Goal: Download file/media

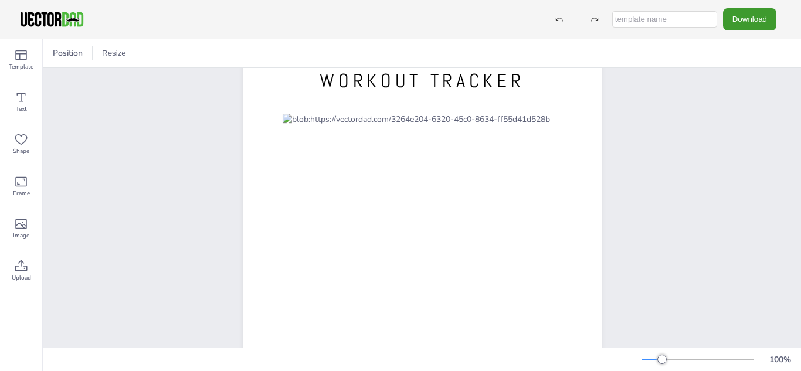
scroll to position [26, 0]
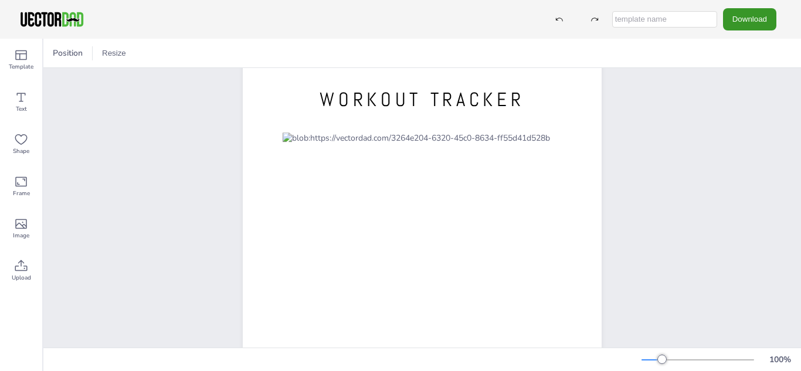
click at [746, 13] on button "Download" at bounding box center [749, 19] width 53 height 22
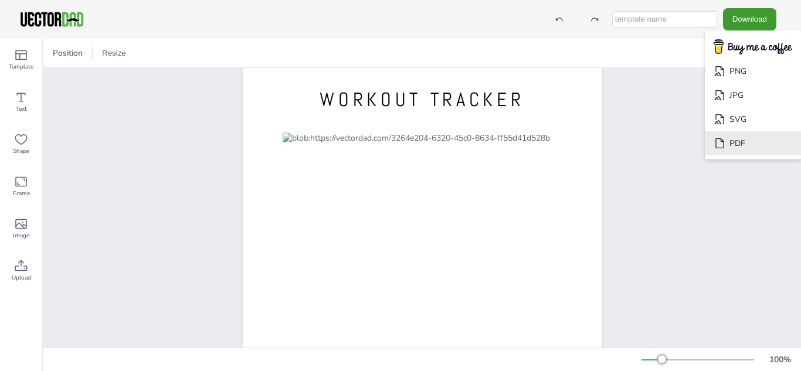
click at [729, 137] on li "PDF" at bounding box center [753, 143] width 96 height 24
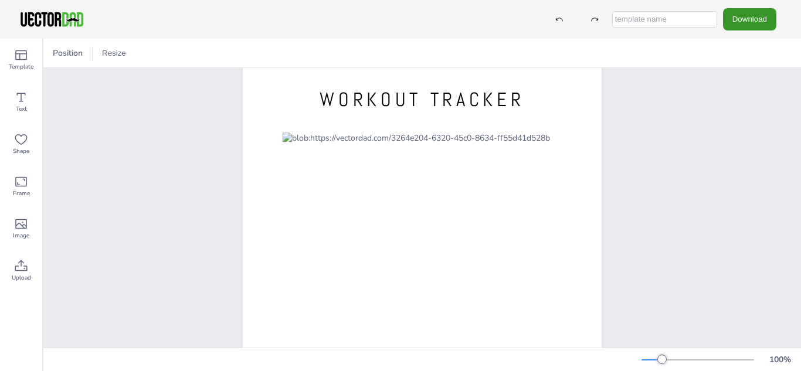
click at [752, 12] on button "Download" at bounding box center [749, 19] width 53 height 22
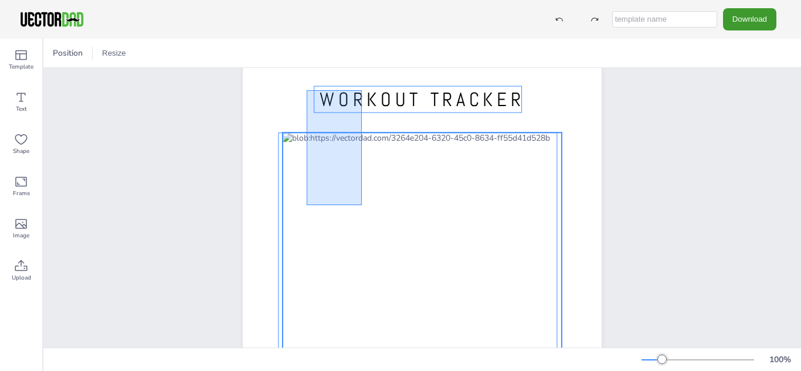
drag, startPoint x: 307, startPoint y: 90, endPoint x: 362, endPoint y: 205, distance: 127.4
click at [362, 60] on div "WORKOUT TRACKER [DOMAIN_NAME]" at bounding box center [422, 60] width 359 height 0
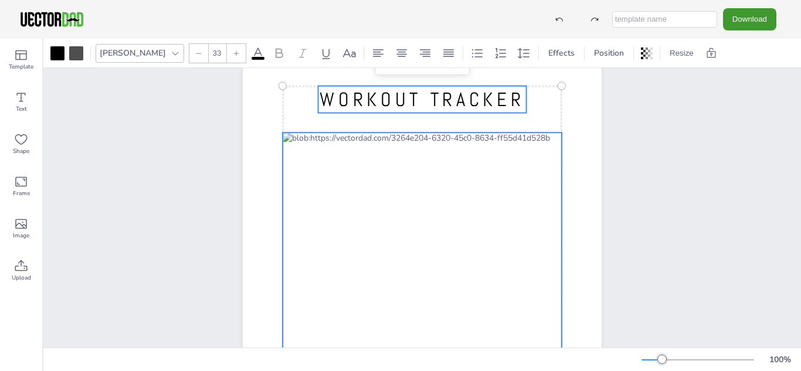
click at [272, 53] on icon at bounding box center [279, 53] width 14 height 14
click at [251, 58] on span at bounding box center [257, 58] width 13 height 3
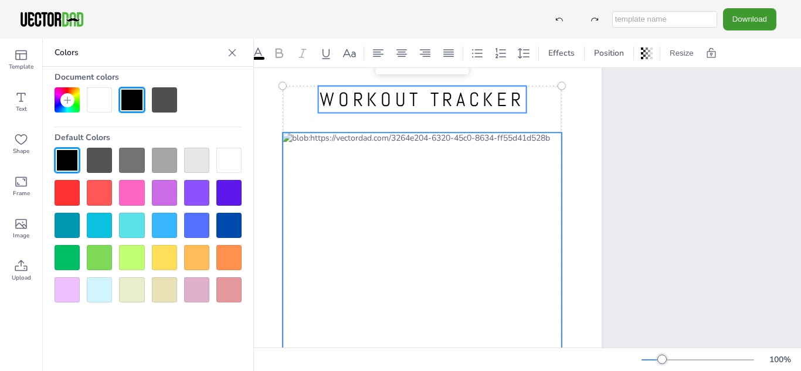
click at [168, 94] on div at bounding box center [164, 99] width 25 height 25
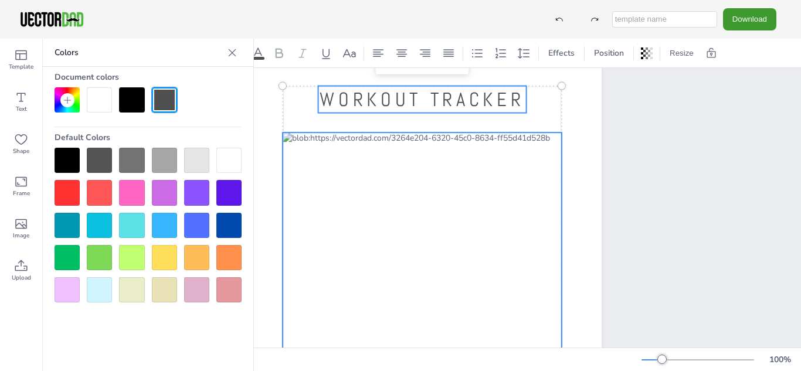
click at [125, 100] on div at bounding box center [131, 99] width 25 height 25
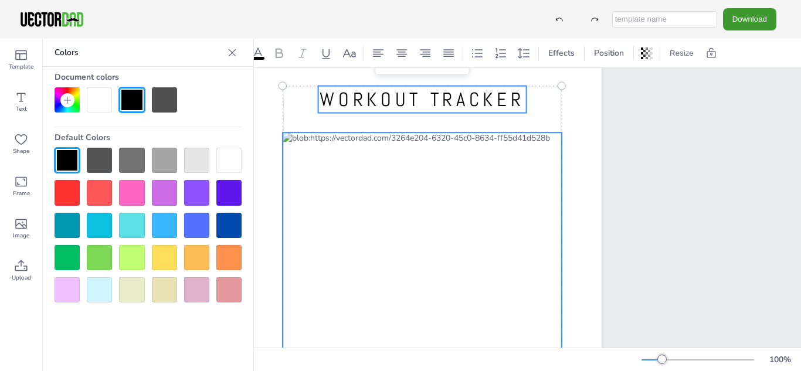
click at [193, 106] on div at bounding box center [148, 99] width 187 height 25
click at [229, 57] on icon at bounding box center [232, 53] width 12 height 12
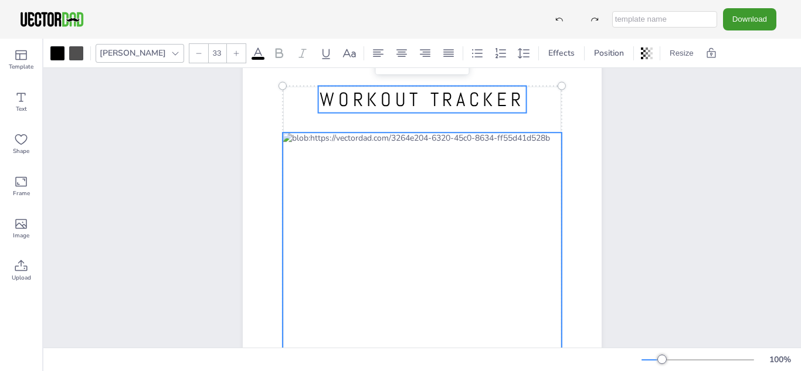
click at [651, 153] on div "WORKOUT TRACKER [DOMAIN_NAME] Group" at bounding box center [421, 291] width 757 height 499
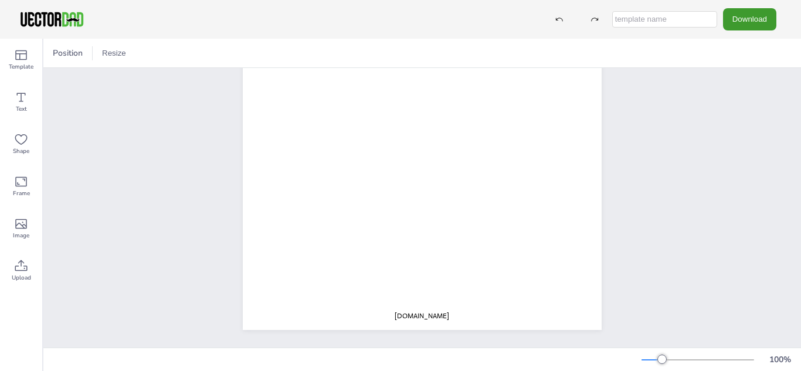
scroll to position [228, 0]
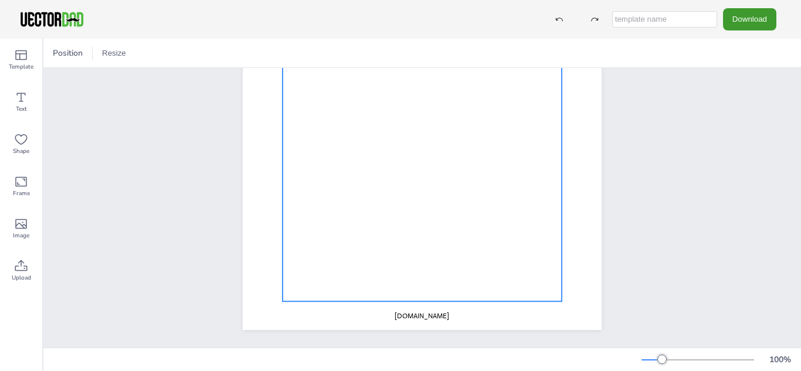
click at [387, 249] on div at bounding box center [422, 120] width 279 height 362
click at [63, 55] on div at bounding box center [57, 53] width 14 height 14
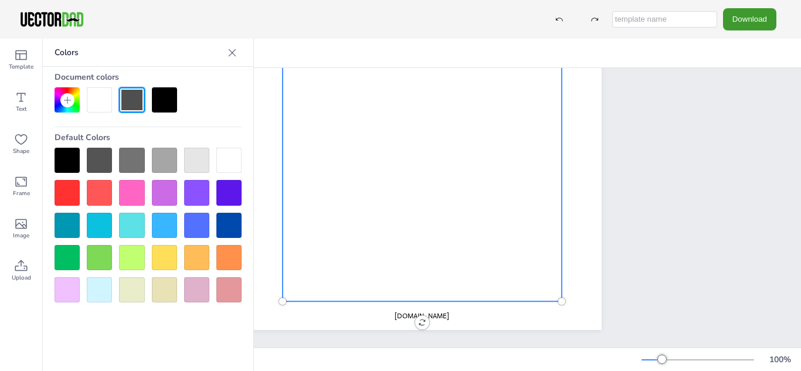
click at [148, 108] on div at bounding box center [148, 99] width 187 height 25
click at [130, 102] on div at bounding box center [131, 99] width 25 height 25
click at [226, 55] on div at bounding box center [232, 52] width 19 height 19
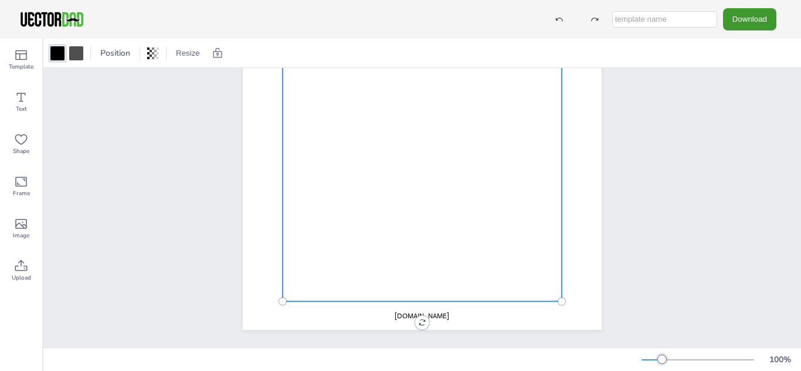
click at [718, 166] on div "WORKOUT TRACKER [DOMAIN_NAME]" at bounding box center [421, 98] width 757 height 499
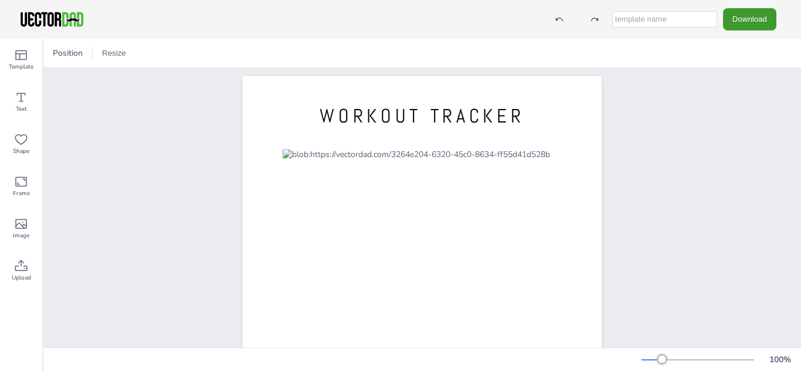
scroll to position [7, 0]
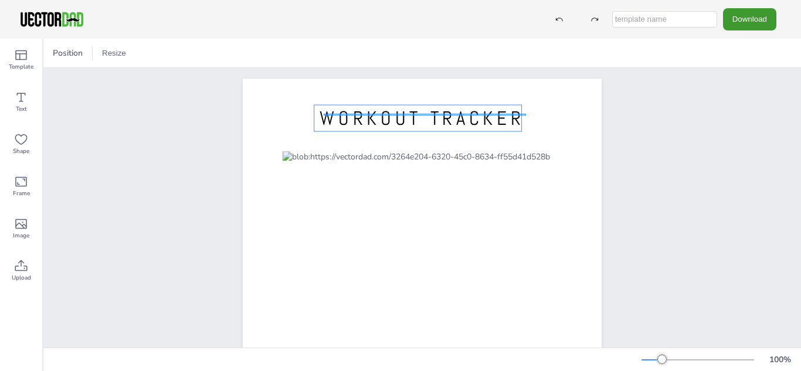
drag, startPoint x: 526, startPoint y: 115, endPoint x: 324, endPoint y: 114, distance: 202.2
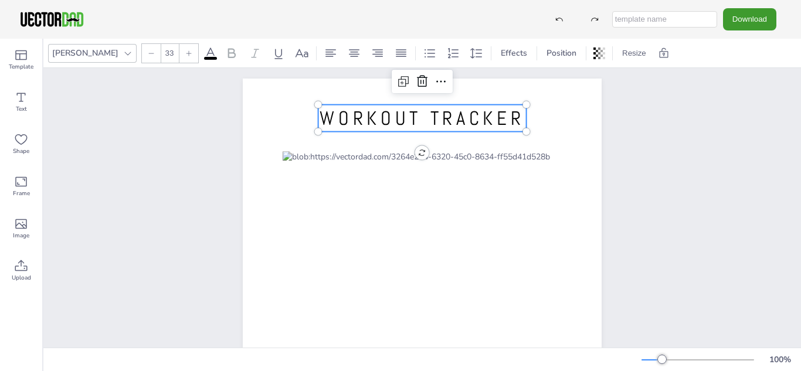
click at [321, 114] on span "WORKOUT TRACKER" at bounding box center [421, 118] width 205 height 25
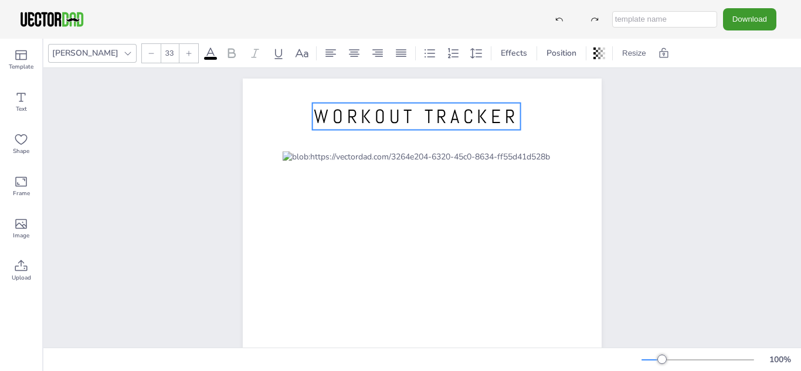
drag, startPoint x: 516, startPoint y: 117, endPoint x: 511, endPoint y: 115, distance: 6.1
click at [511, 115] on span "WORKOUT TRACKER" at bounding box center [416, 116] width 205 height 25
click at [477, 116] on span "WORKOUT TRACKER" at bounding box center [416, 116] width 205 height 25
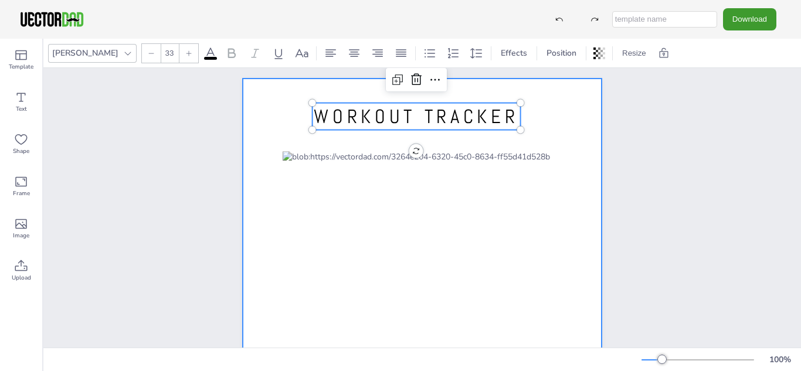
click at [550, 127] on div at bounding box center [422, 311] width 359 height 464
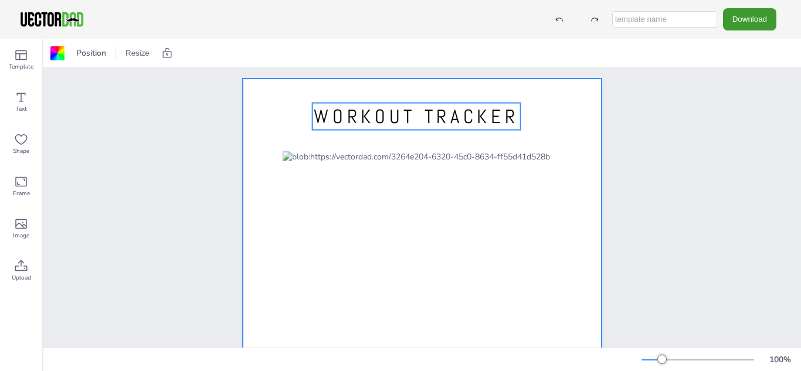
click at [452, 125] on span "WORKOUT TRACKER" at bounding box center [416, 116] width 205 height 25
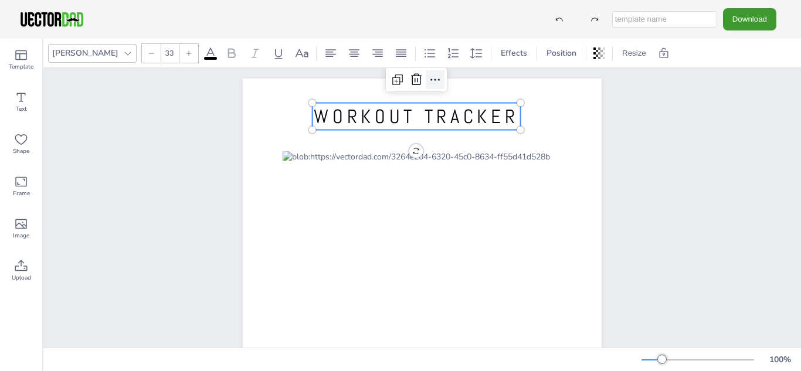
click at [428, 80] on icon at bounding box center [435, 80] width 14 height 14
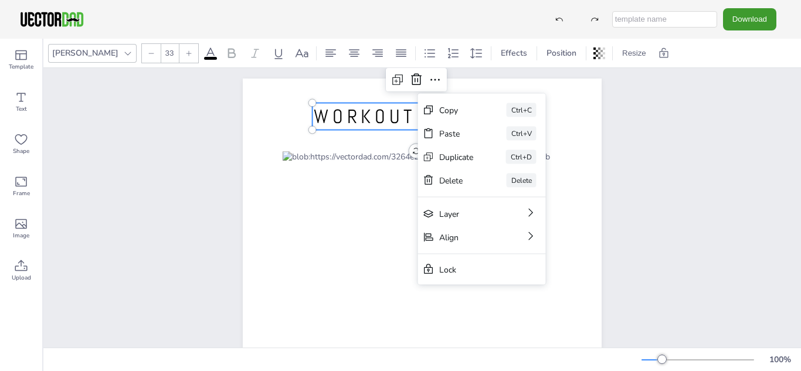
click at [203, 54] on icon at bounding box center [210, 53] width 14 height 14
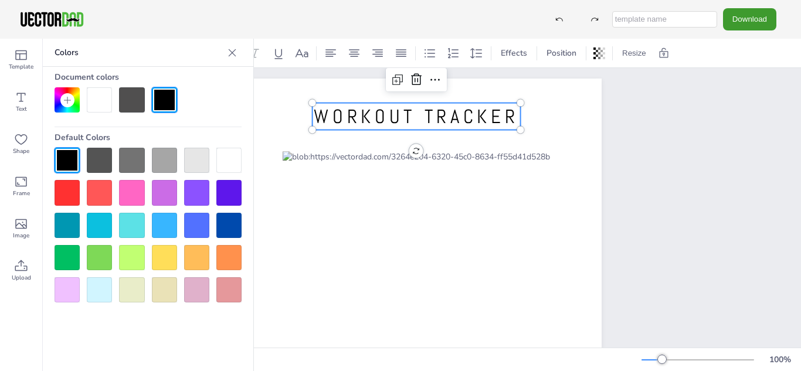
click at [234, 57] on icon at bounding box center [232, 53] width 12 height 12
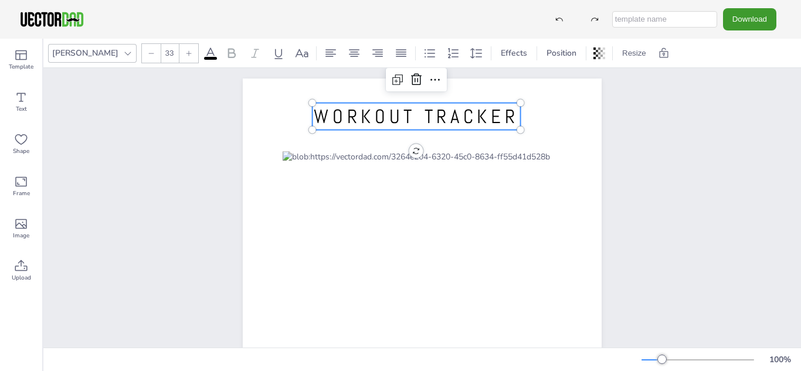
click at [433, 117] on span "WORKOUT TRACKER" at bounding box center [416, 116] width 205 height 25
click at [454, 120] on span "WORKOUT TRACKER" at bounding box center [416, 116] width 205 height 25
click at [357, 113] on span "WORKOUT TRACKER" at bounding box center [416, 116] width 205 height 25
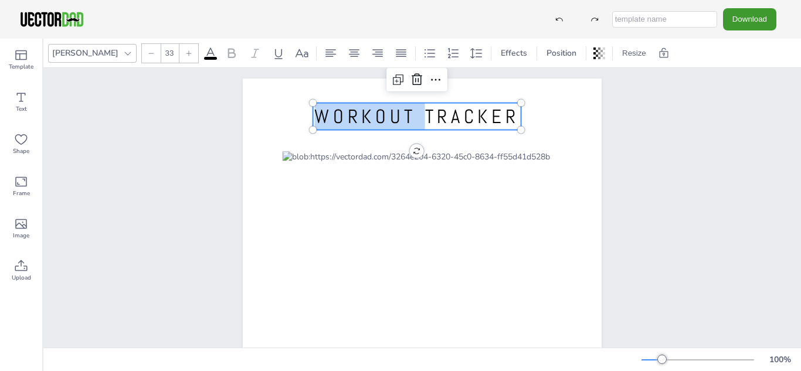
click at [357, 113] on span "WORKOUT TRACKER" at bounding box center [416, 116] width 205 height 25
click at [225, 52] on icon at bounding box center [232, 53] width 14 height 14
click at [203, 56] on icon at bounding box center [210, 53] width 14 height 14
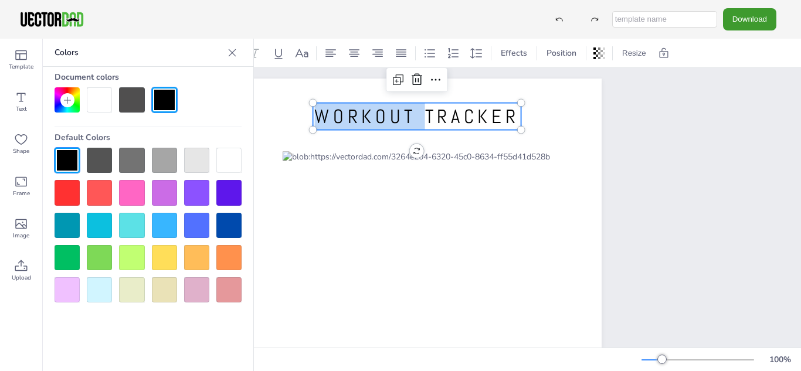
click at [65, 158] on div at bounding box center [67, 160] width 25 height 25
click at [236, 52] on icon at bounding box center [232, 53] width 12 height 12
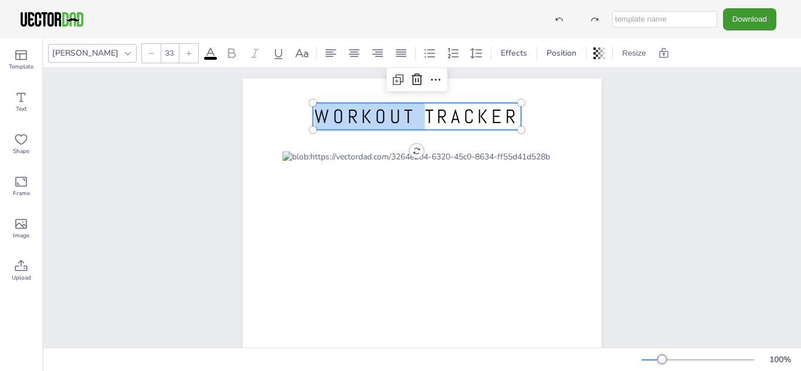
click at [658, 116] on div "WORKOUT TRACKER [DOMAIN_NAME] WORKOUT TRACKER" at bounding box center [421, 310] width 757 height 499
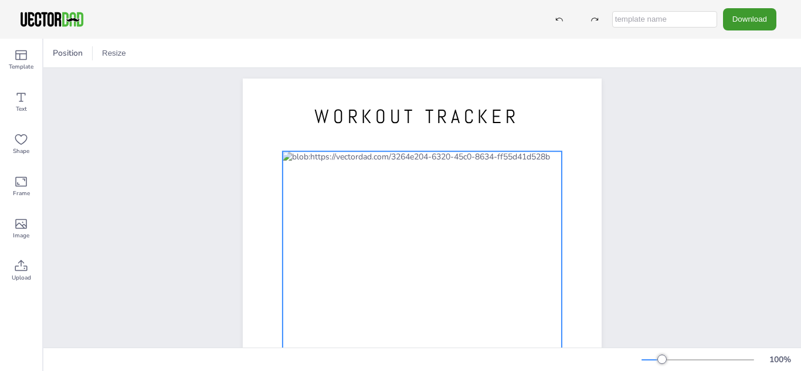
click at [318, 203] on div at bounding box center [422, 332] width 279 height 362
click at [290, 157] on div at bounding box center [422, 332] width 279 height 362
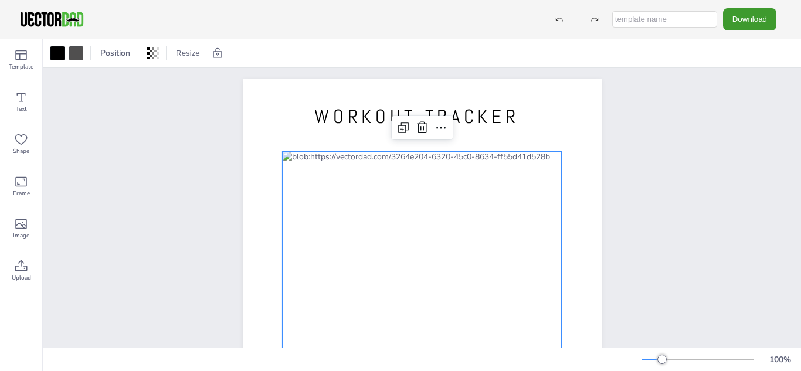
click at [302, 151] on div at bounding box center [422, 332] width 279 height 362
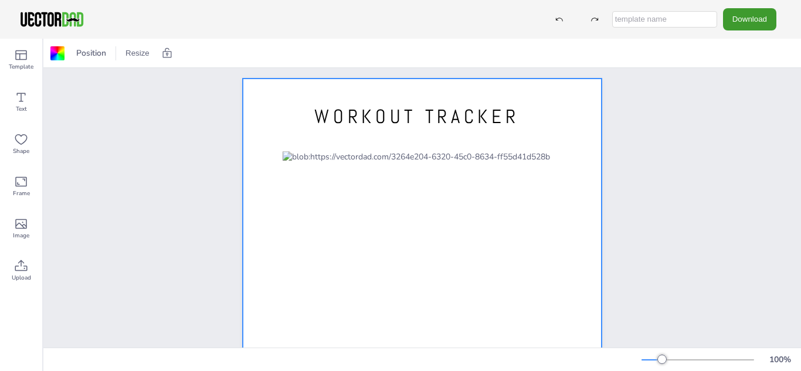
click at [715, 180] on div "WORKOUT TRACKER [DOMAIN_NAME]" at bounding box center [421, 310] width 757 height 499
